Goal: Task Accomplishment & Management: Manage account settings

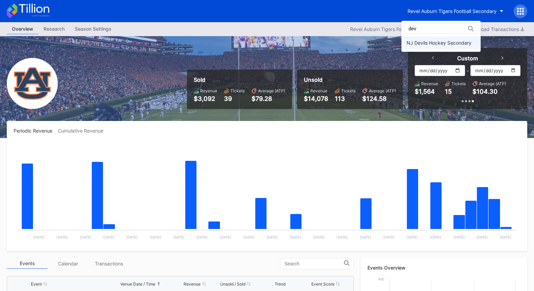
type input "dev"
click at [419, 37] on div "NJ Devils Hockey Secondary" at bounding box center [441, 42] width 79 height 13
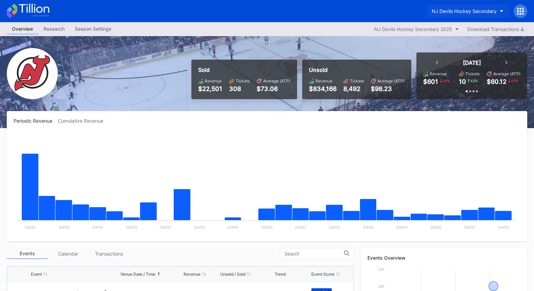
click at [473, 11] on div "NJ Devils Hockey Secondary" at bounding box center [464, 11] width 65 height 6
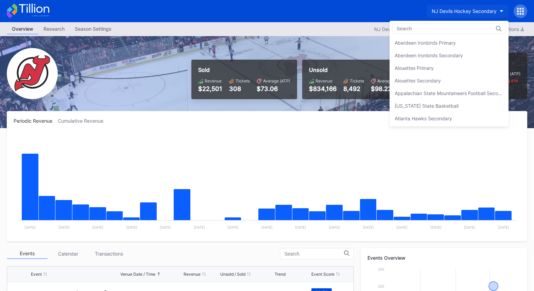
scroll to position [1340, 0]
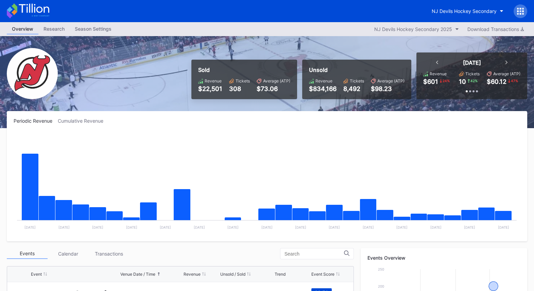
click at [519, 9] on icon at bounding box center [520, 11] width 7 height 7
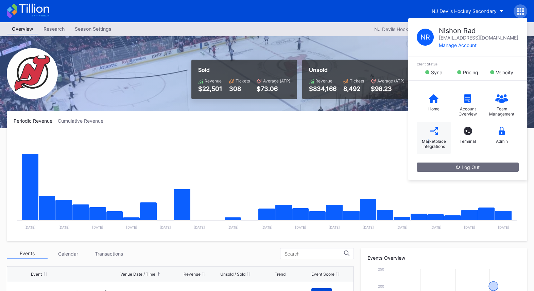
click at [428, 138] on div "Marketplace Integrations" at bounding box center [433, 143] width 27 height 10
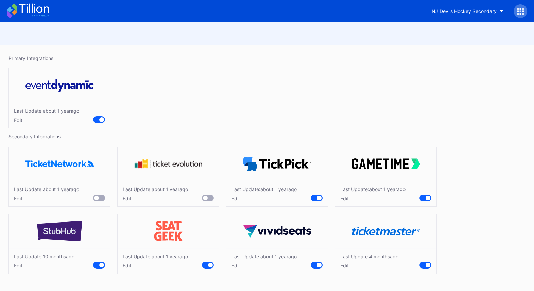
click at [346, 266] on div "Edit" at bounding box center [370, 265] width 58 height 6
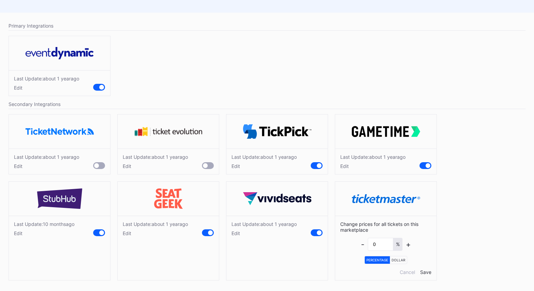
click at [235, 232] on div "Edit" at bounding box center [264, 233] width 65 height 6
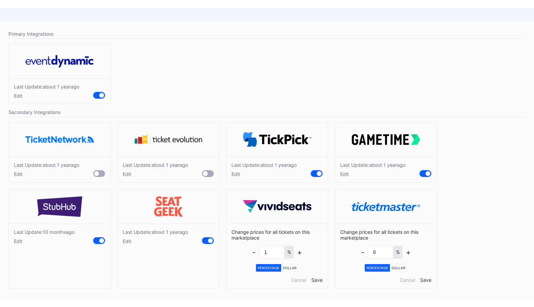
scroll to position [16, 0]
